Goal: Task Accomplishment & Management: Use online tool/utility

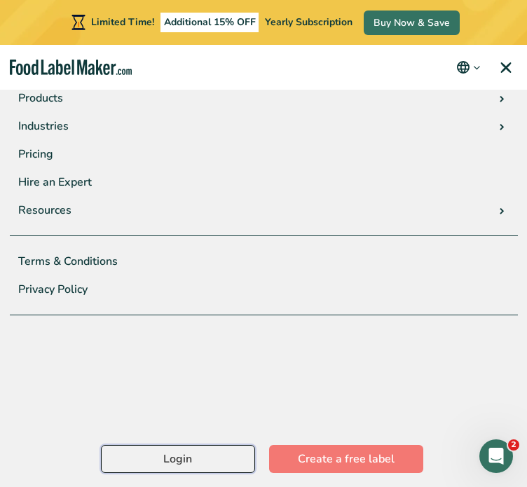
click at [197, 460] on link "Login" at bounding box center [178, 459] width 154 height 28
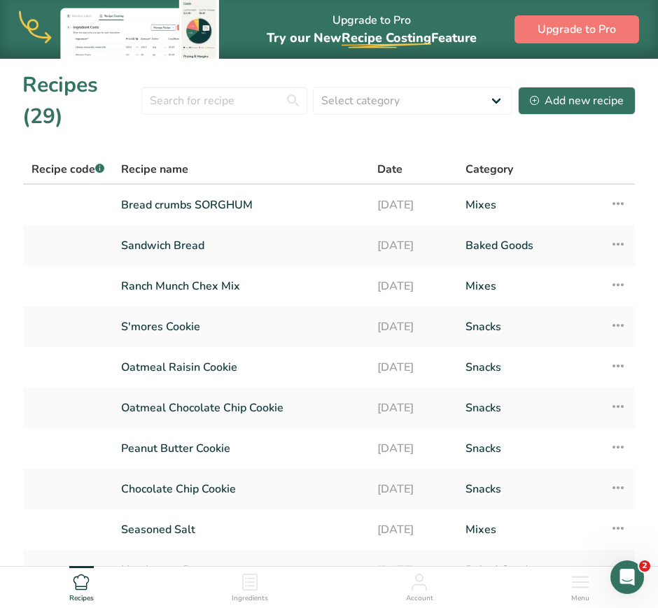
click at [265, 579] on div "Ingredients" at bounding box center [250, 585] width 36 height 38
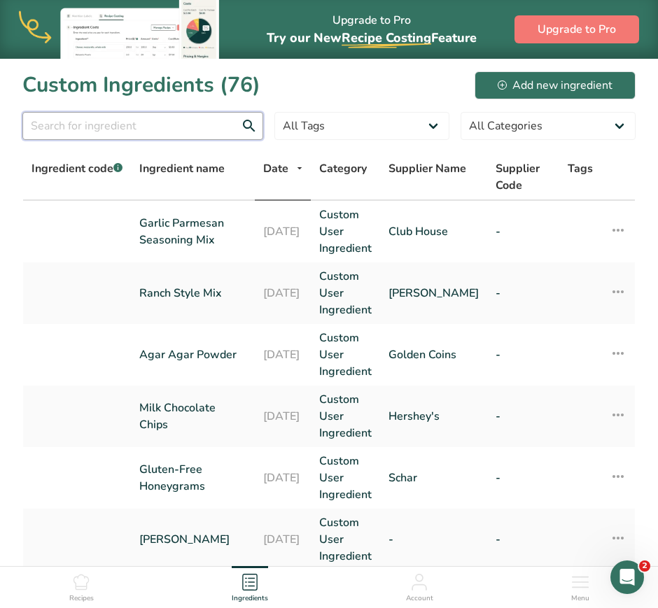
click at [172, 122] on input "text" at bounding box center [142, 126] width 241 height 28
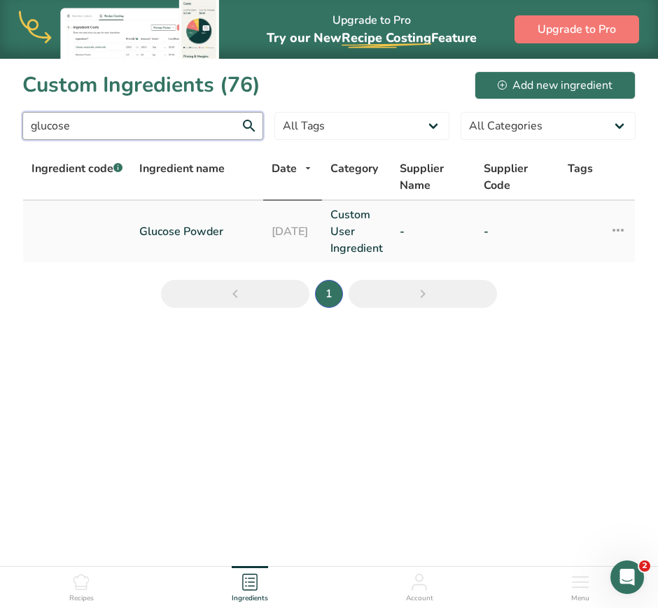
type input "glucose"
click at [216, 239] on link "Glucose Powder" at bounding box center [197, 231] width 116 height 17
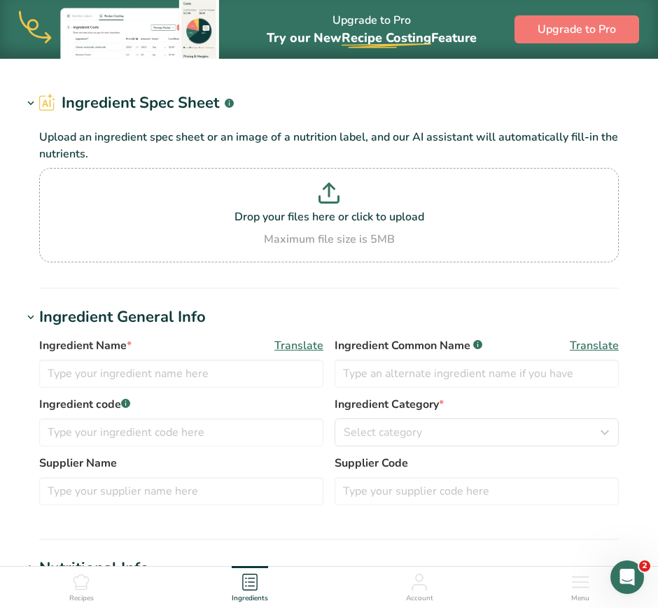
type input "Glucose Powder"
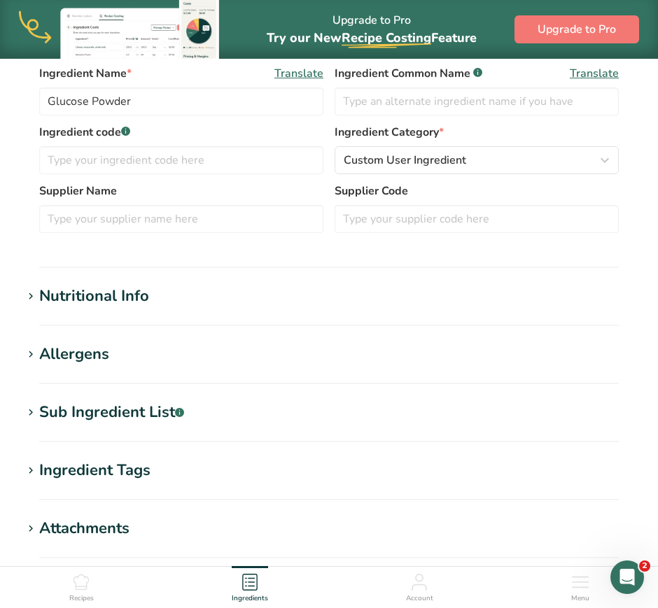
scroll to position [380, 0]
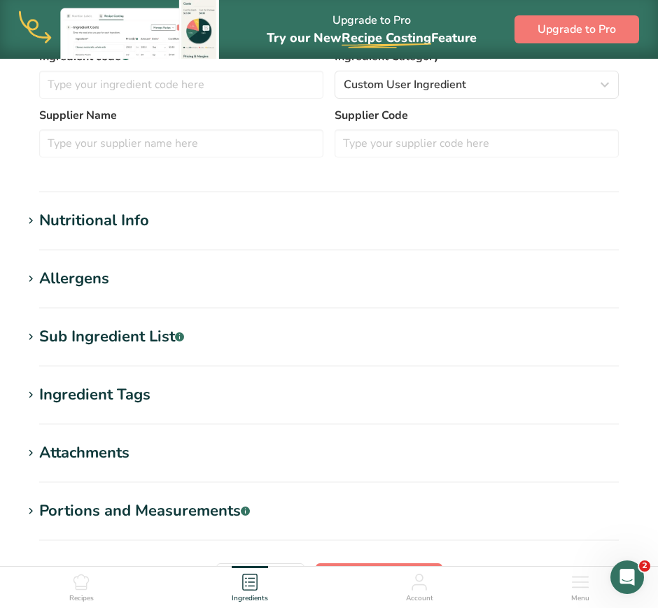
click at [68, 222] on div "Nutritional Info" at bounding box center [94, 220] width 110 height 23
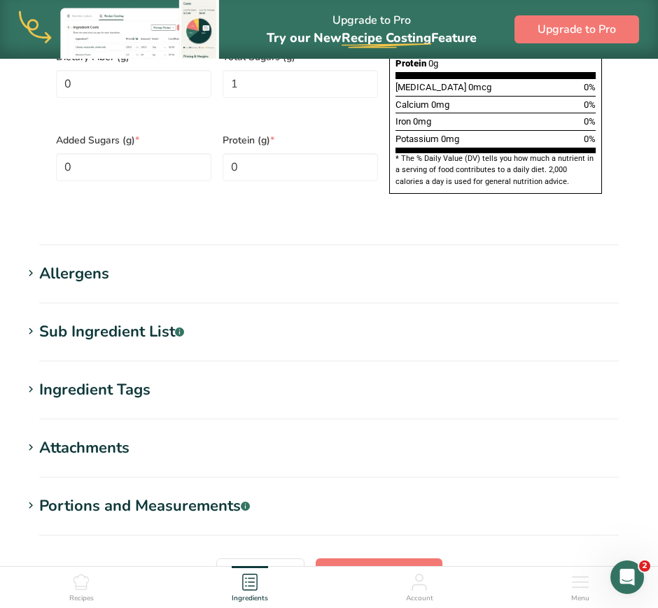
scroll to position [1062, 0]
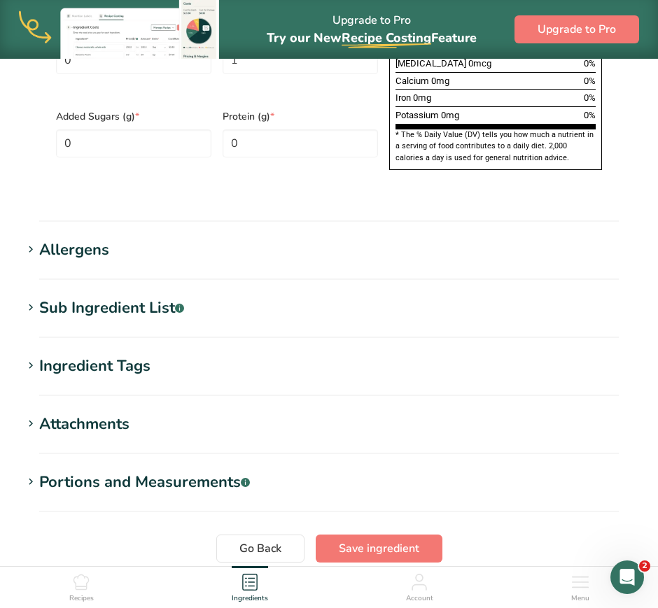
click at [29, 356] on icon at bounding box center [31, 366] width 13 height 20
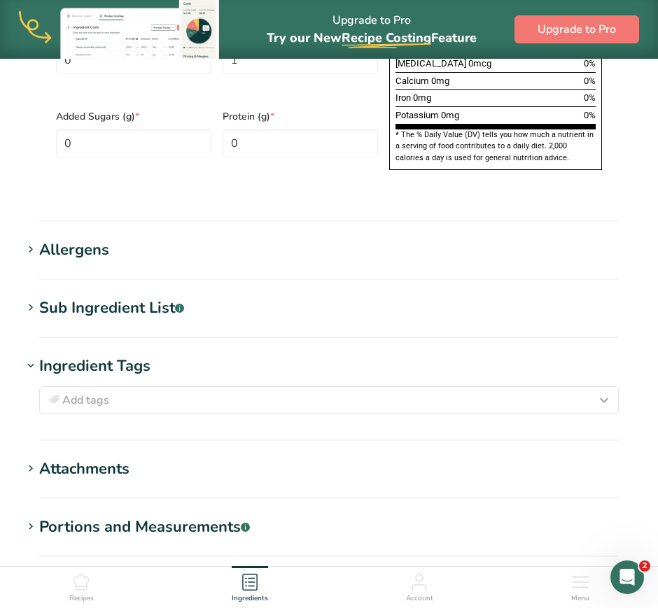
click at [29, 356] on icon at bounding box center [31, 366] width 13 height 20
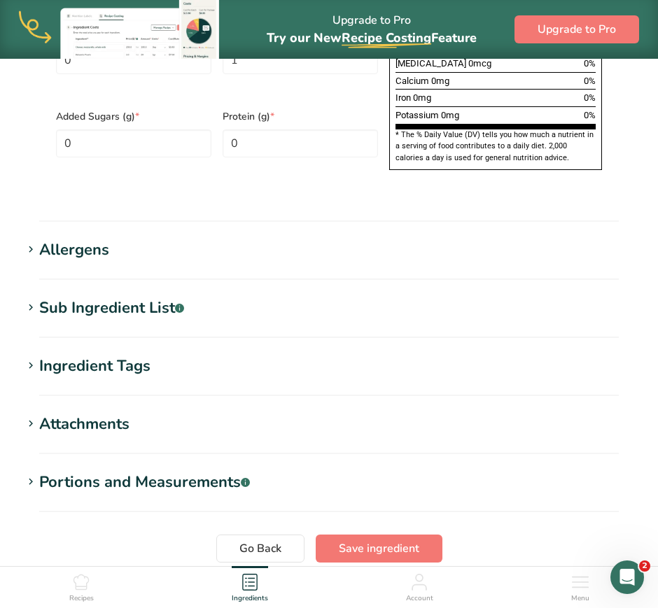
click at [37, 413] on h1 "Attachments" at bounding box center [328, 424] width 613 height 23
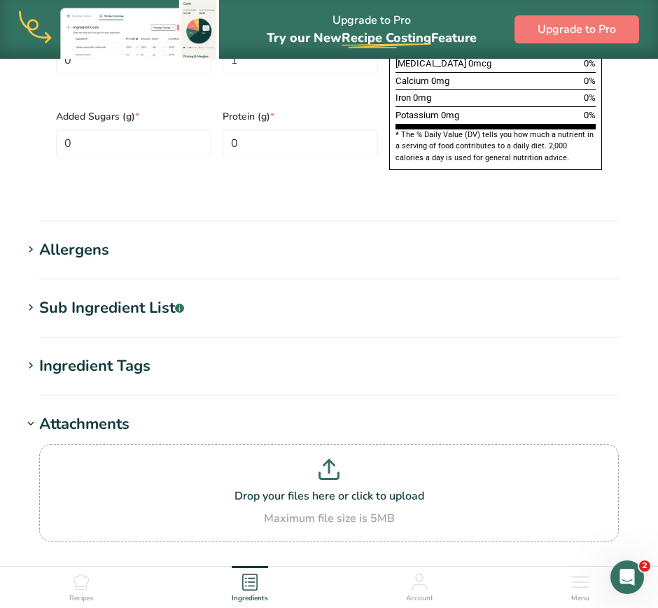
click at [37, 436] on div "Drop your files here or click to upload Maximum file size is 5MB" at bounding box center [328, 501] width 613 height 131
